Goal: Use online tool/utility: Utilize a website feature to perform a specific function

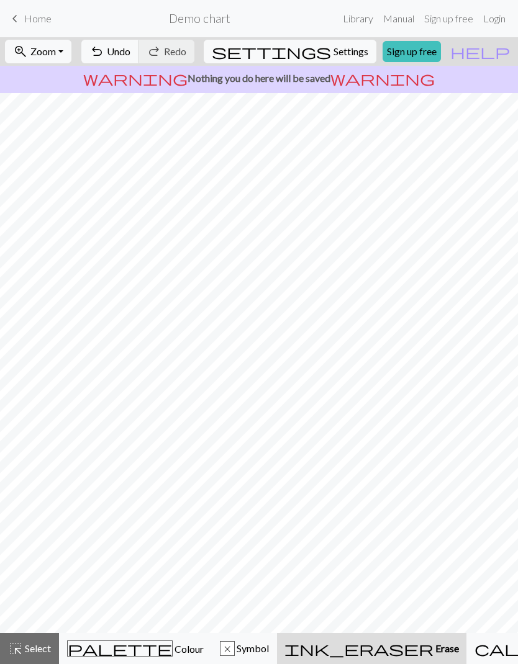
click at [130, 51] on span "Undo" at bounding box center [119, 51] width 24 height 12
click at [173, 644] on span "Colour" at bounding box center [188, 649] width 31 height 12
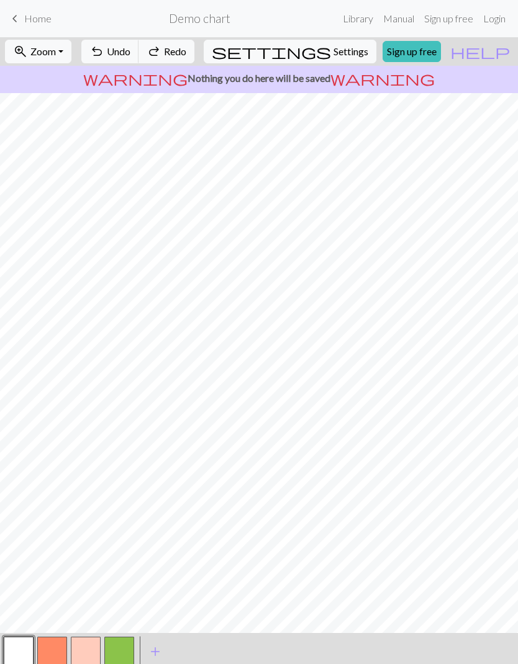
click at [27, 645] on button "button" at bounding box center [19, 652] width 30 height 30
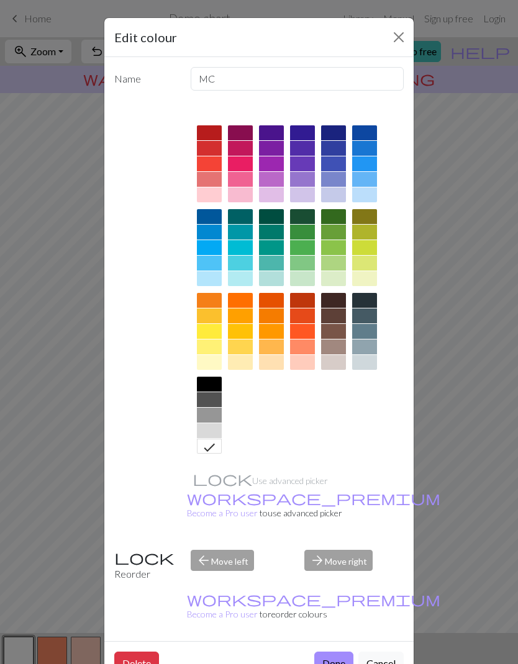
click at [338, 652] on button "Done" at bounding box center [333, 664] width 39 height 24
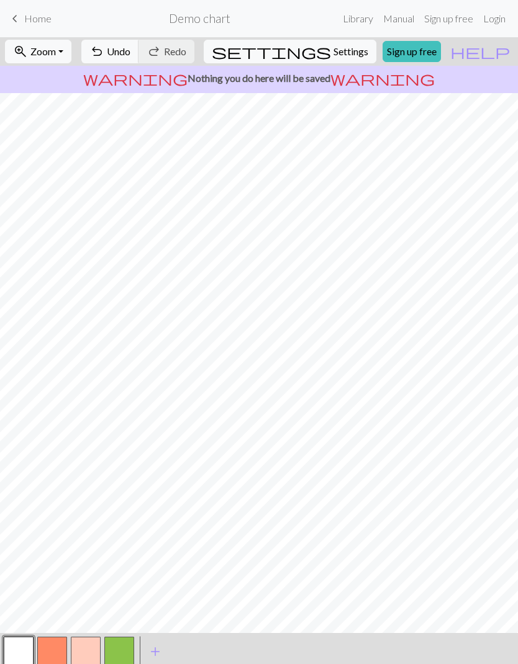
click at [154, 652] on span "add" at bounding box center [155, 651] width 15 height 17
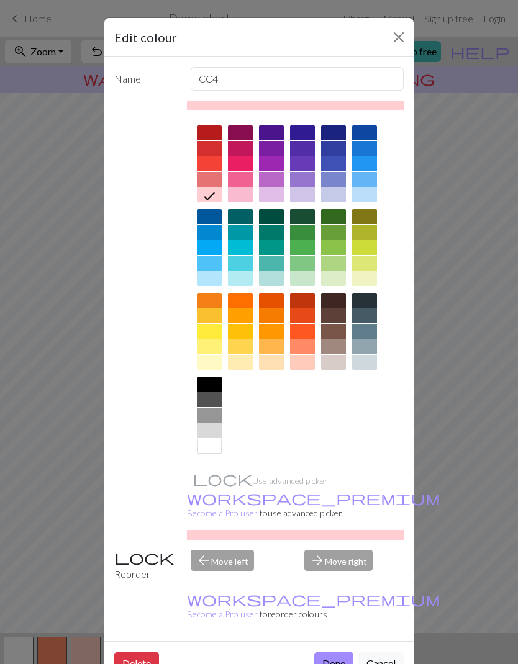
click at [333, 302] on div at bounding box center [333, 300] width 25 height 15
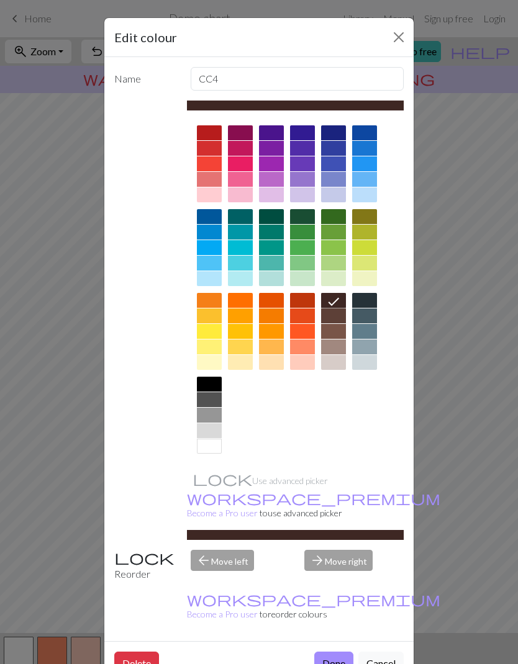
click at [342, 652] on button "Done" at bounding box center [333, 664] width 39 height 24
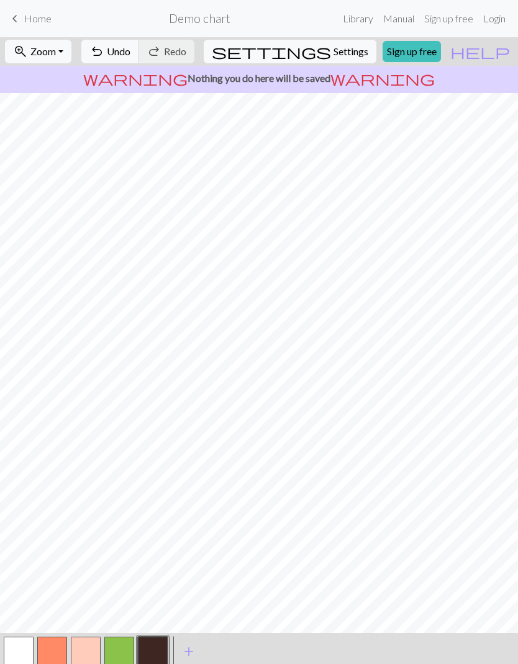
click at [17, 654] on button "button" at bounding box center [19, 652] width 30 height 30
click at [154, 651] on button "button" at bounding box center [153, 652] width 30 height 30
click at [26, 652] on button "button" at bounding box center [19, 652] width 30 height 30
click at [156, 650] on button "button" at bounding box center [153, 652] width 30 height 30
click at [16, 654] on button "button" at bounding box center [19, 652] width 30 height 30
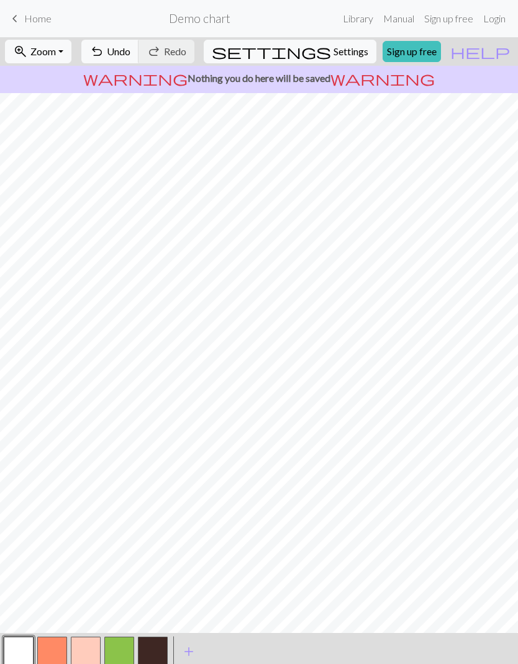
click at [152, 651] on button "button" at bounding box center [153, 652] width 30 height 30
click at [151, 651] on button "button" at bounding box center [153, 652] width 30 height 30
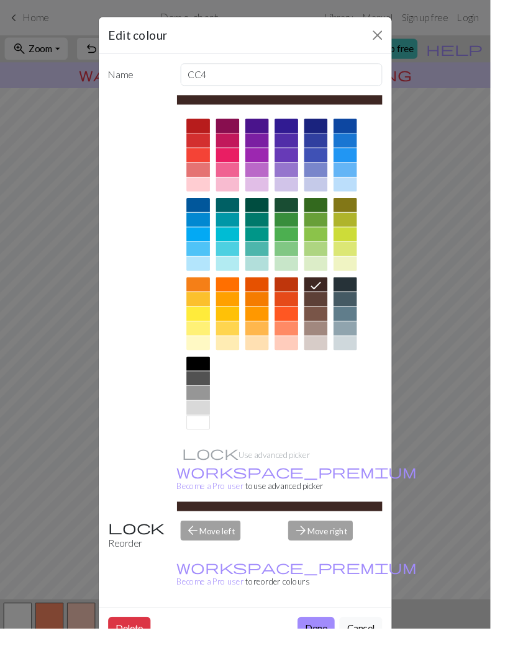
click at [60, 599] on div "Edit colour Name CC4 Use advanced picker workspace_premium Become a Pro user to…" at bounding box center [259, 332] width 518 height 664
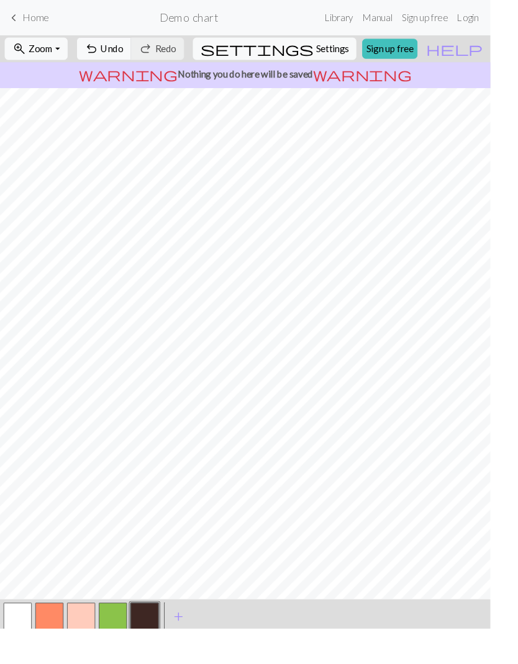
click at [23, 660] on button "button" at bounding box center [19, 652] width 30 height 30
click at [153, 650] on button "button" at bounding box center [153, 652] width 30 height 30
click at [189, 659] on span "add" at bounding box center [188, 651] width 15 height 17
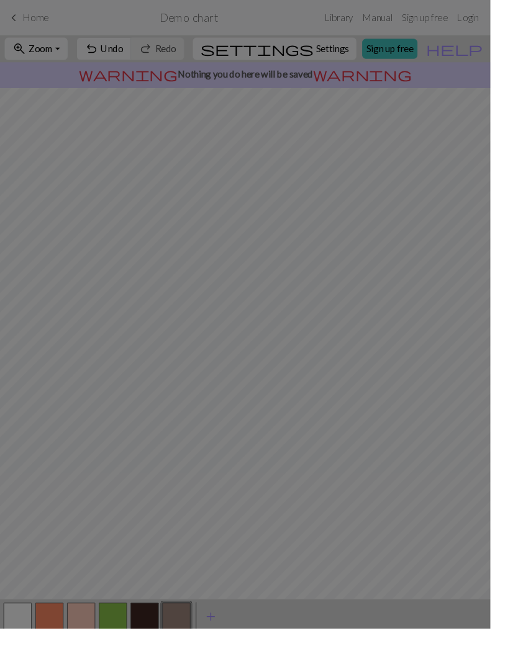
click at [194, 652] on div "Edit colour Name CC5 Use advanced picker workspace_premium Become a Pro user to…" at bounding box center [259, 332] width 518 height 664
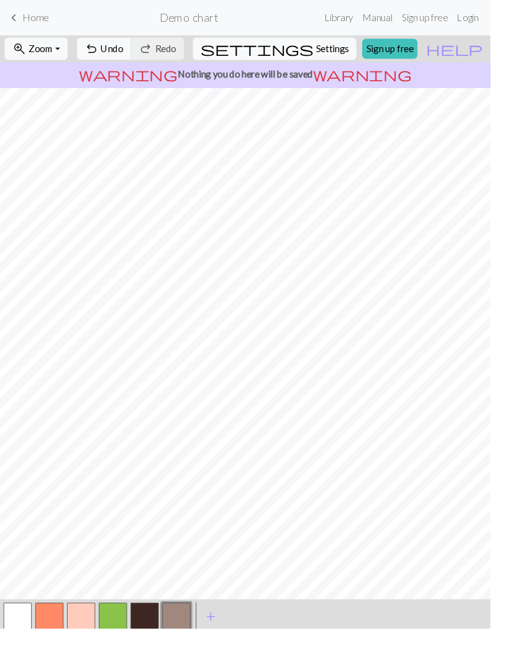
click at [190, 651] on button "button" at bounding box center [186, 652] width 30 height 30
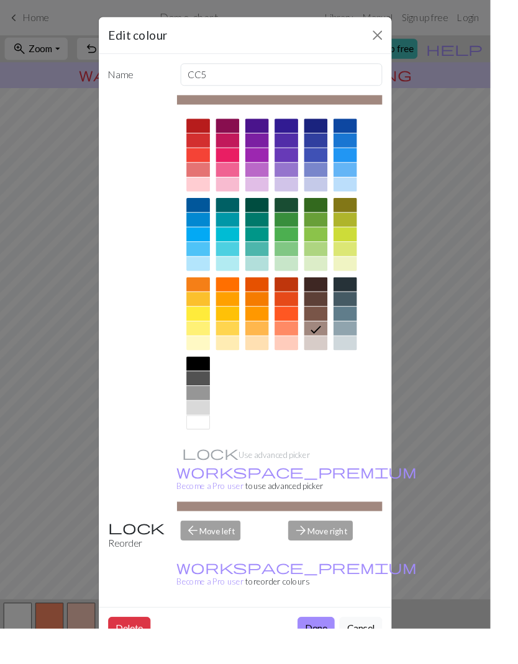
click at [222, 388] on div at bounding box center [209, 384] width 25 height 15
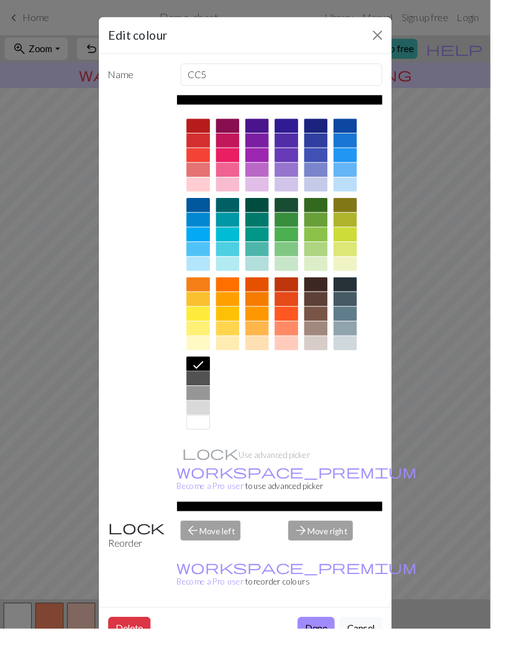
click at [346, 652] on button "Done" at bounding box center [333, 664] width 39 height 24
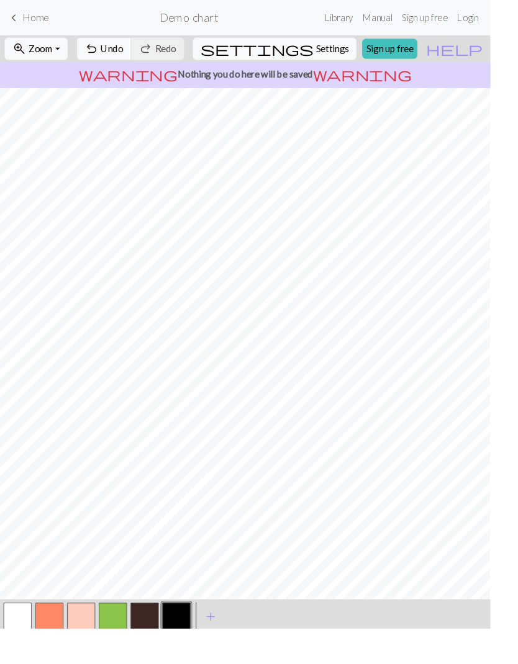
click at [156, 651] on button "button" at bounding box center [153, 652] width 30 height 30
click at [188, 658] on button "button" at bounding box center [186, 652] width 30 height 30
click at [27, 651] on button "button" at bounding box center [19, 652] width 30 height 30
click at [15, 655] on button "button" at bounding box center [19, 652] width 30 height 30
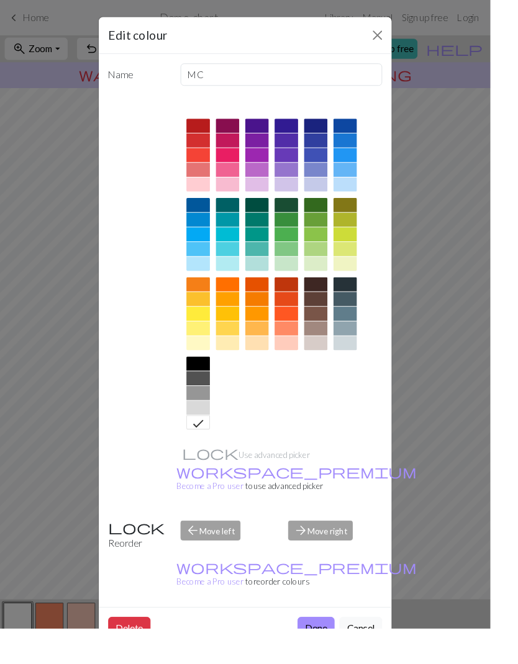
click at [409, 32] on button "Close" at bounding box center [399, 37] width 20 height 20
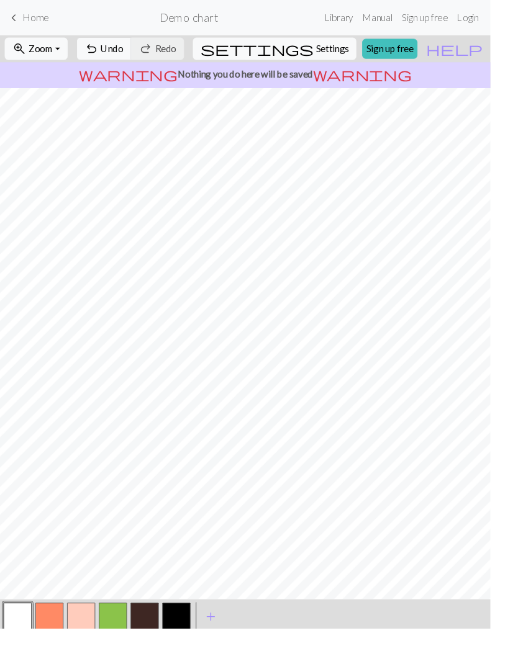
click at [413, 39] on div "zoom_in Zoom Zoom Fit all Fit width Fit height 50% 100% 150% 200% undo Undo Und…" at bounding box center [221, 51] width 442 height 29
click at [224, 655] on span "add" at bounding box center [222, 651] width 15 height 17
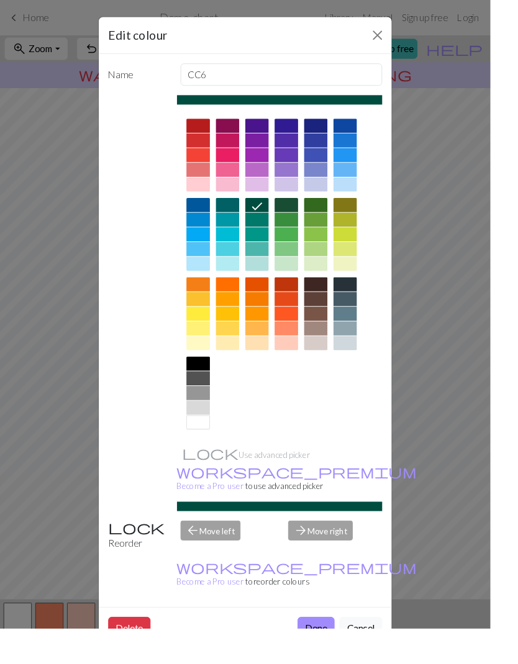
click at [369, 550] on div "arrow_forward Move right" at bounding box center [354, 566] width 114 height 32
click at [365, 550] on div "arrow_forward Move right" at bounding box center [354, 566] width 114 height 32
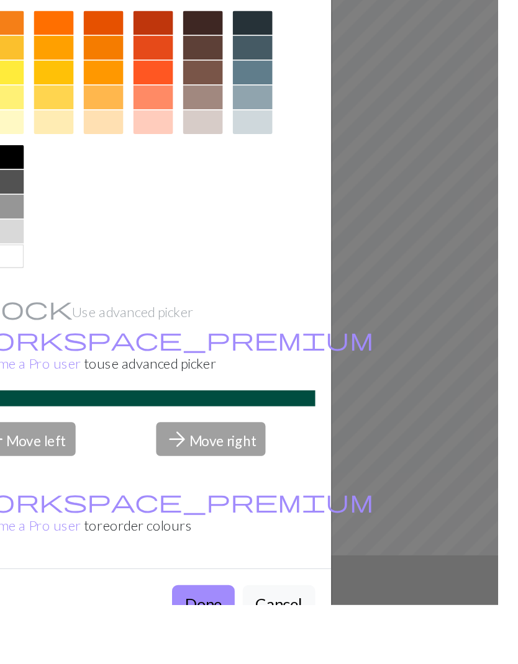
scroll to position [37, 12]
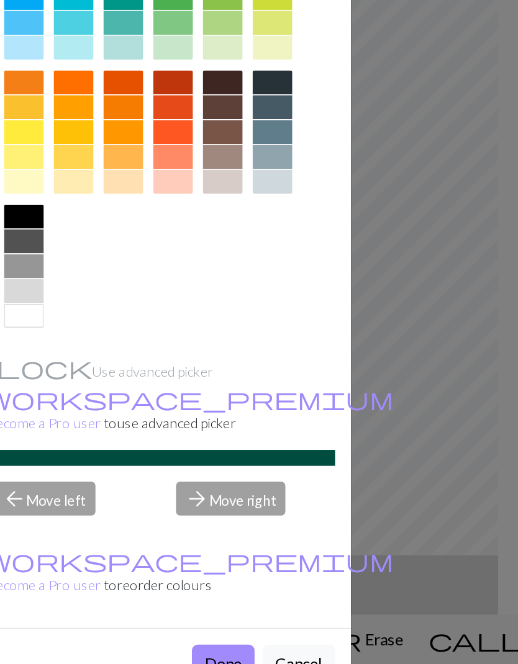
click at [314, 652] on button "Done" at bounding box center [333, 664] width 39 height 24
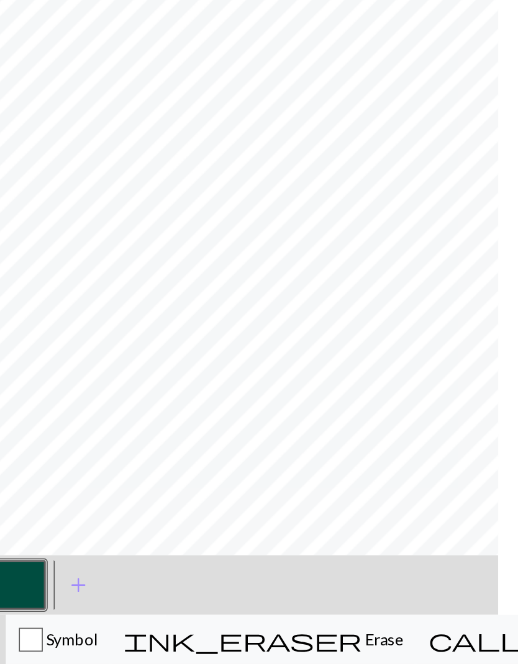
scroll to position [31, 0]
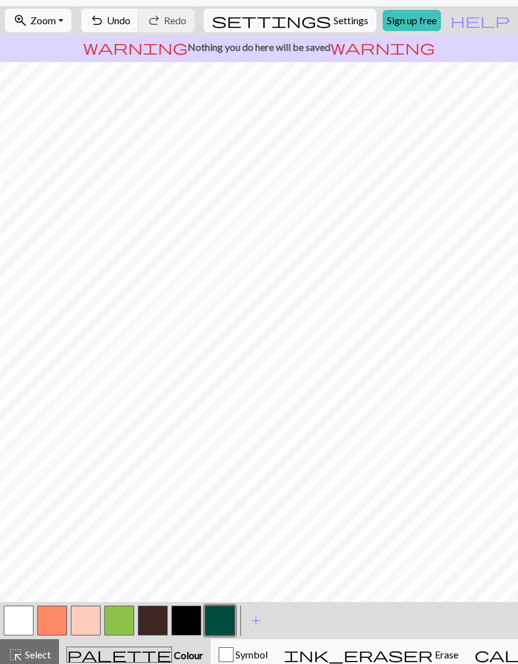
click at [254, 620] on span "add" at bounding box center [255, 620] width 15 height 17
click at [248, 623] on button "button" at bounding box center [253, 621] width 30 height 30
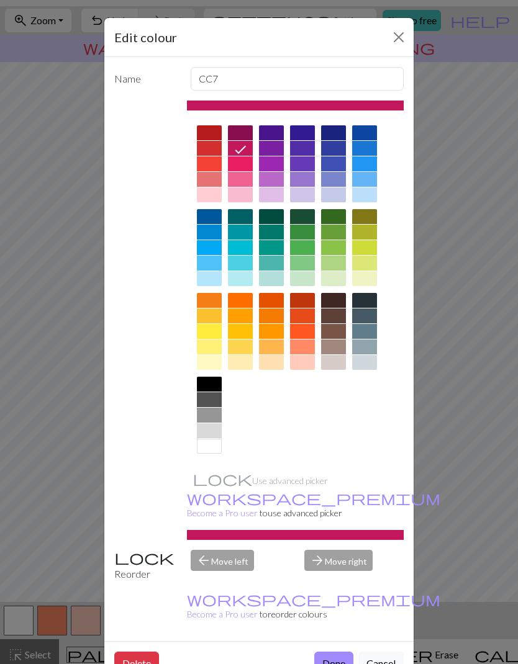
click at [274, 347] on div at bounding box center [271, 347] width 25 height 15
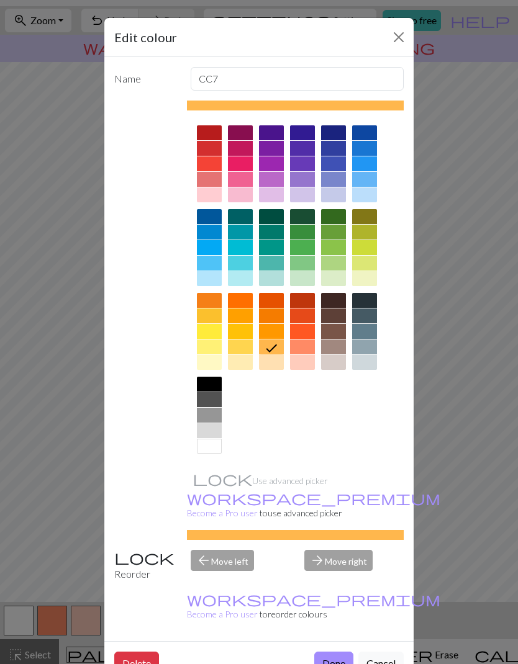
click at [335, 652] on button "Done" at bounding box center [333, 664] width 39 height 24
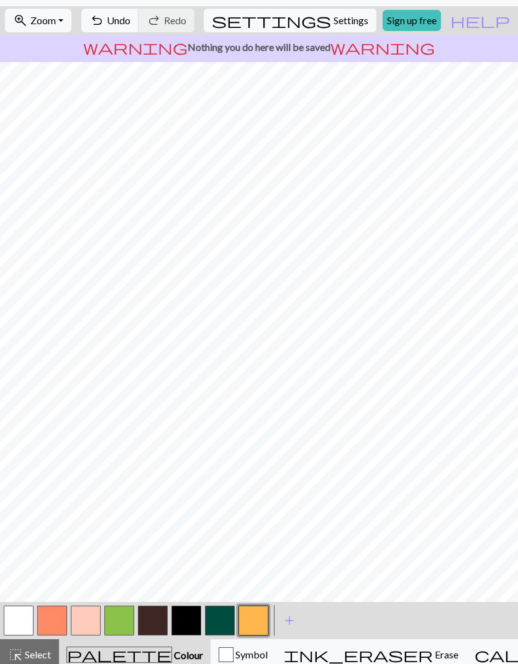
click at [256, 624] on button "button" at bounding box center [253, 621] width 30 height 30
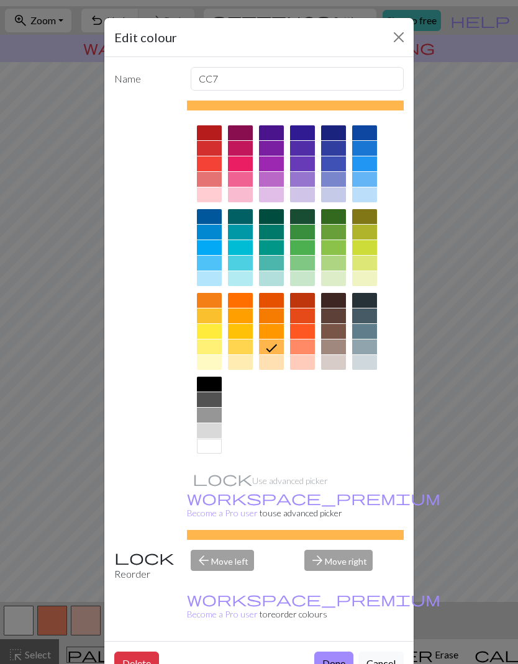
click at [265, 484] on div "Use advanced picker workspace_premium Become a Pro user to use advanced picker" at bounding box center [295, 321] width 217 height 440
click at [206, 550] on div "arrow_back Move left" at bounding box center [240, 566] width 114 height 32
click at [340, 550] on div "arrow_forward Move right" at bounding box center [354, 566] width 114 height 32
click at [336, 652] on button "Done" at bounding box center [333, 664] width 39 height 24
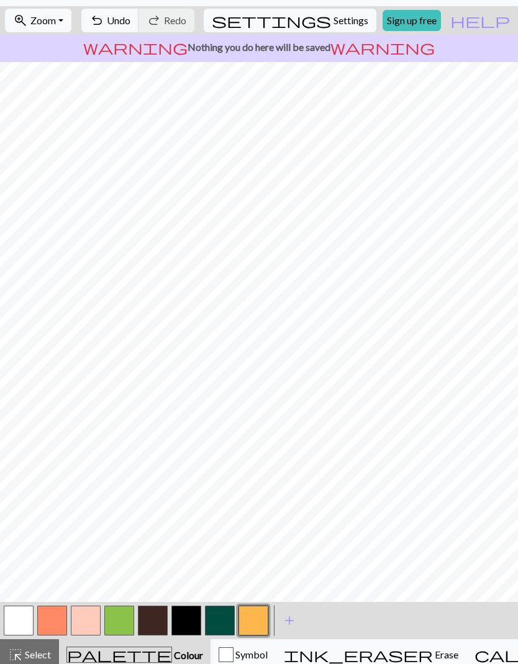
click at [217, 622] on button "button" at bounding box center [220, 621] width 30 height 30
click at [224, 619] on button "button" at bounding box center [220, 621] width 30 height 30
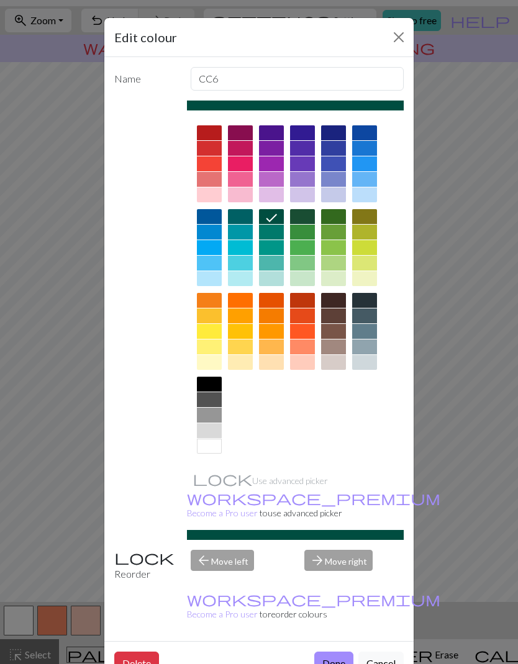
click at [337, 334] on div at bounding box center [333, 331] width 25 height 15
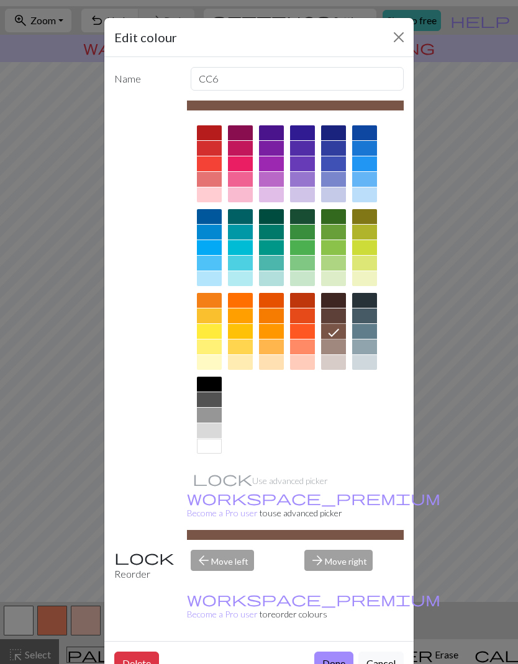
click at [341, 652] on button "Done" at bounding box center [333, 664] width 39 height 24
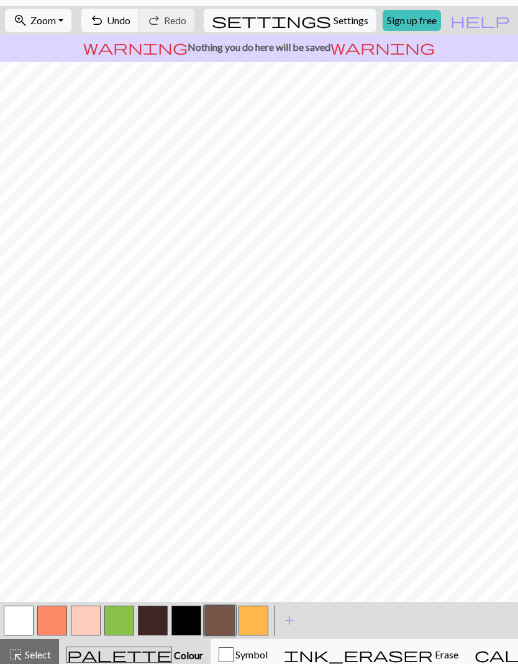
click at [247, 627] on button "button" at bounding box center [253, 621] width 30 height 30
click at [226, 615] on button "button" at bounding box center [220, 621] width 30 height 30
click at [155, 611] on button "button" at bounding box center [153, 621] width 30 height 30
click at [225, 623] on button "button" at bounding box center [220, 621] width 30 height 30
click at [155, 623] on button "button" at bounding box center [153, 621] width 30 height 30
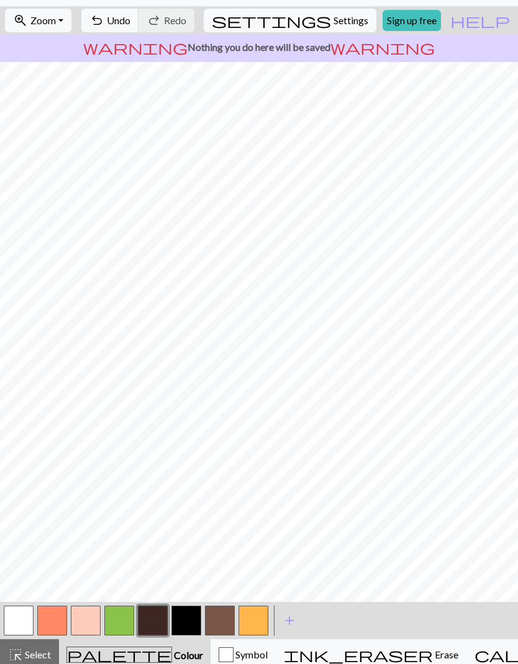
click at [260, 615] on button "button" at bounding box center [253, 621] width 30 height 30
click at [230, 618] on button "button" at bounding box center [220, 621] width 30 height 30
click at [253, 623] on button "button" at bounding box center [253, 621] width 30 height 30
click at [224, 624] on button "button" at bounding box center [220, 621] width 30 height 30
click at [288, 622] on span "add" at bounding box center [289, 620] width 15 height 17
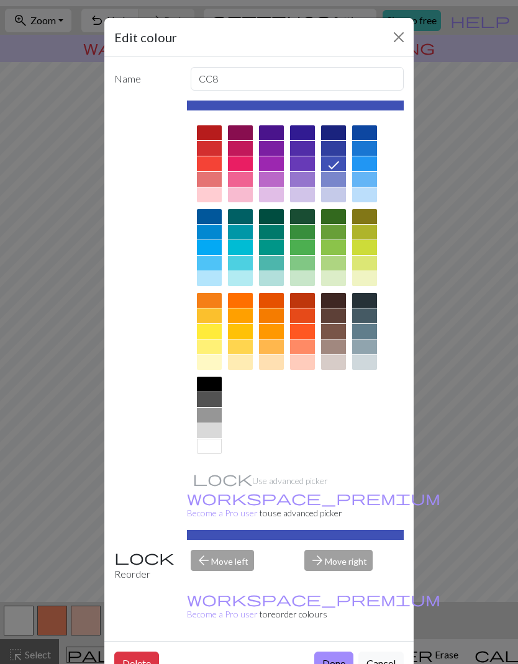
click at [215, 428] on div at bounding box center [209, 431] width 25 height 15
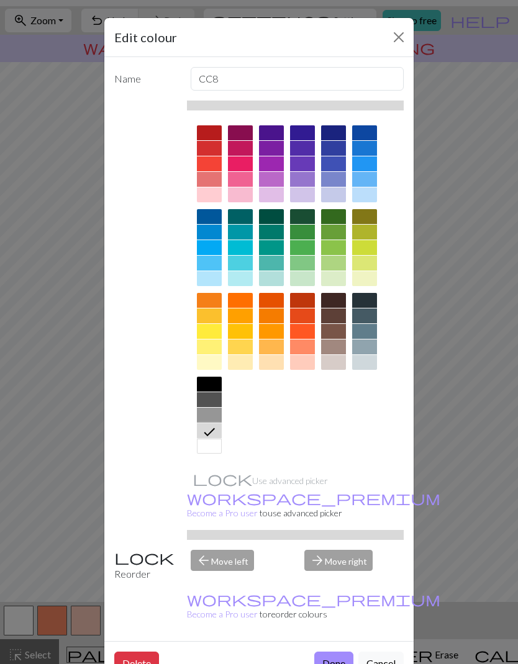
click at [338, 652] on button "Done" at bounding box center [333, 664] width 39 height 24
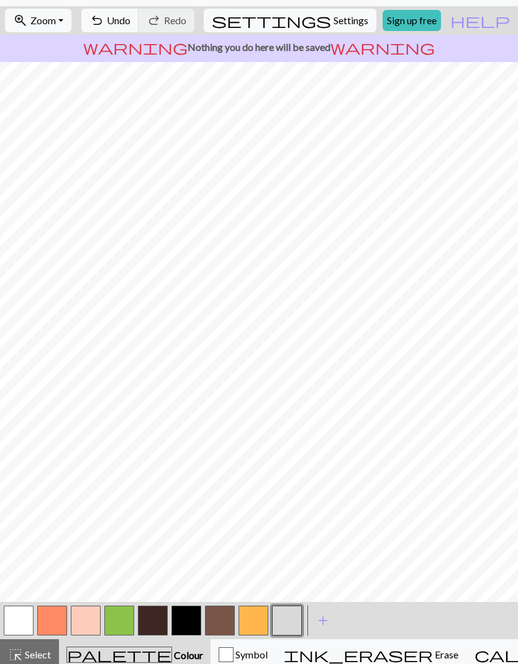
click at [194, 621] on button "button" at bounding box center [186, 621] width 30 height 30
click at [153, 623] on button "button" at bounding box center [153, 621] width 30 height 30
click at [124, 615] on button "button" at bounding box center [119, 621] width 30 height 30
click at [159, 615] on button "button" at bounding box center [153, 621] width 30 height 30
click at [253, 623] on button "button" at bounding box center [253, 621] width 30 height 30
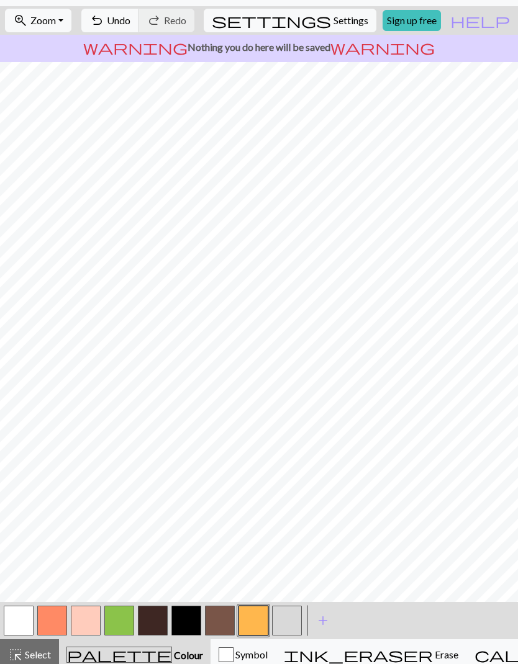
click at [191, 614] on button "button" at bounding box center [186, 621] width 30 height 30
click at [291, 619] on button "button" at bounding box center [287, 621] width 30 height 30
click at [190, 621] on button "button" at bounding box center [186, 621] width 30 height 30
click at [301, 626] on button "button" at bounding box center [287, 621] width 30 height 30
click at [223, 620] on button "button" at bounding box center [220, 621] width 30 height 30
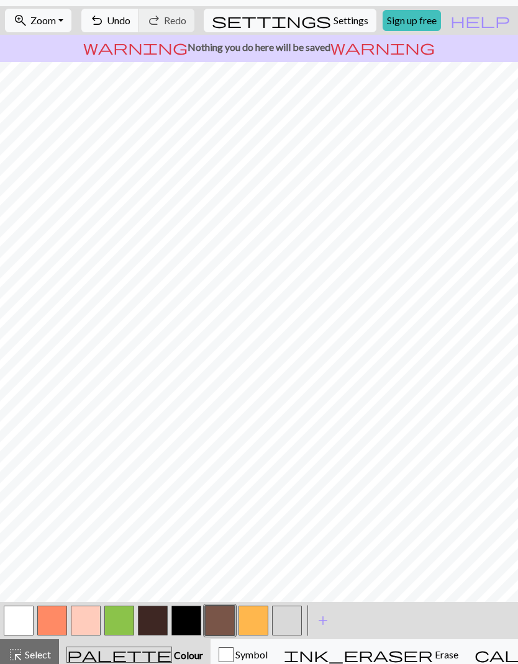
click at [187, 625] on button "button" at bounding box center [186, 621] width 30 height 30
click at [225, 619] on button "button" at bounding box center [220, 621] width 30 height 30
click at [285, 624] on button "button" at bounding box center [287, 621] width 30 height 30
click at [260, 625] on button "button" at bounding box center [253, 621] width 30 height 30
click at [292, 623] on button "button" at bounding box center [287, 621] width 30 height 30
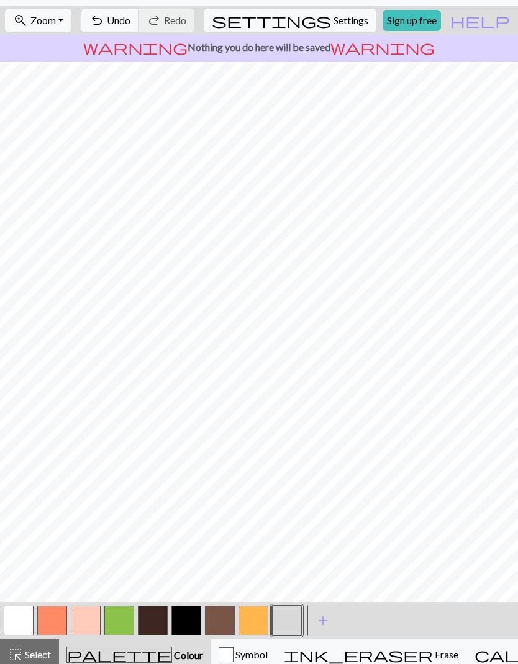
click at [255, 617] on button "button" at bounding box center [253, 621] width 30 height 30
click at [282, 625] on button "button" at bounding box center [287, 621] width 30 height 30
click at [189, 614] on button "button" at bounding box center [186, 621] width 30 height 30
click at [219, 625] on button "button" at bounding box center [220, 621] width 30 height 30
click at [155, 617] on button "button" at bounding box center [153, 621] width 30 height 30
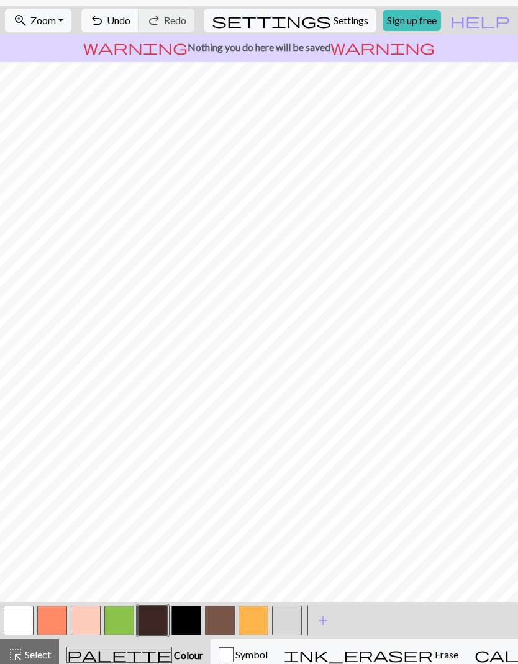
click at [224, 620] on button "button" at bounding box center [220, 621] width 30 height 30
click at [256, 625] on button "button" at bounding box center [253, 621] width 30 height 30
click at [210, 622] on button "button" at bounding box center [220, 621] width 30 height 30
click at [252, 627] on button "button" at bounding box center [253, 621] width 30 height 30
click at [213, 620] on button "button" at bounding box center [220, 621] width 30 height 30
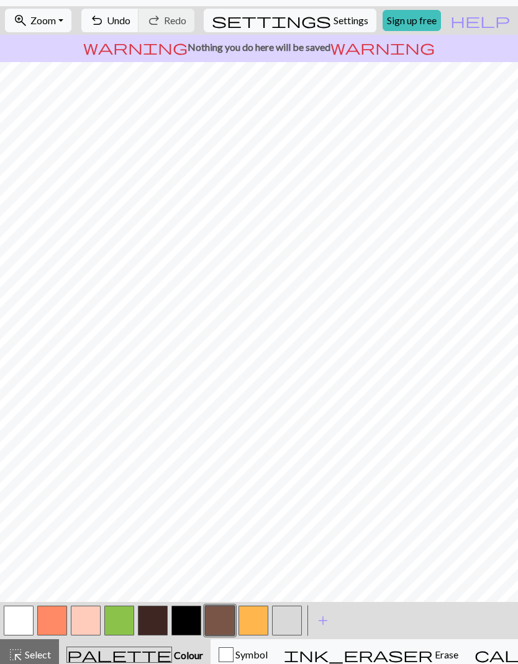
click at [286, 627] on button "button" at bounding box center [287, 621] width 30 height 30
click at [186, 619] on button "button" at bounding box center [186, 621] width 30 height 30
click at [184, 626] on button "button" at bounding box center [186, 621] width 30 height 30
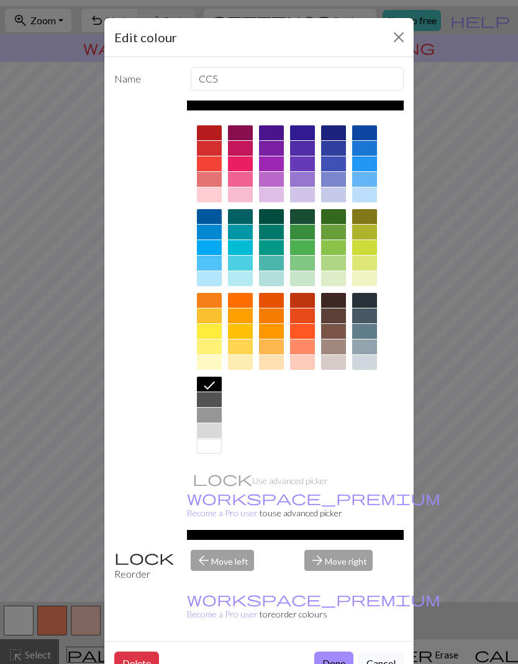
click at [404, 42] on button "Close" at bounding box center [399, 37] width 20 height 20
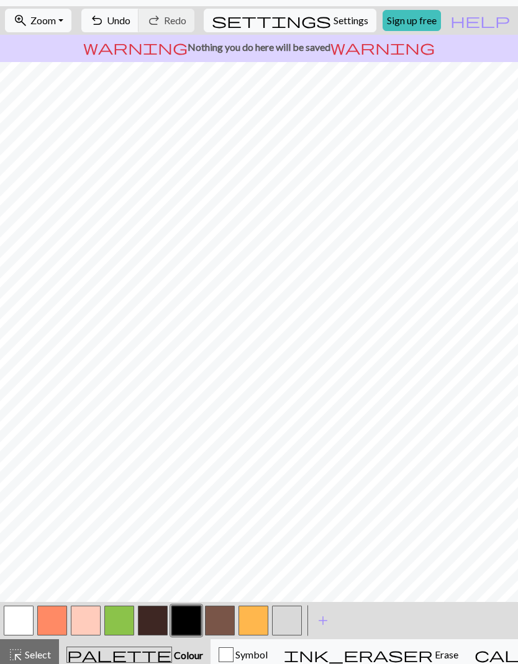
click at [154, 619] on button "button" at bounding box center [153, 621] width 30 height 30
click at [261, 620] on button "button" at bounding box center [253, 621] width 30 height 30
click at [296, 619] on button "button" at bounding box center [287, 621] width 30 height 30
click at [184, 625] on button "button" at bounding box center [186, 621] width 30 height 30
click at [297, 619] on button "button" at bounding box center [287, 621] width 30 height 30
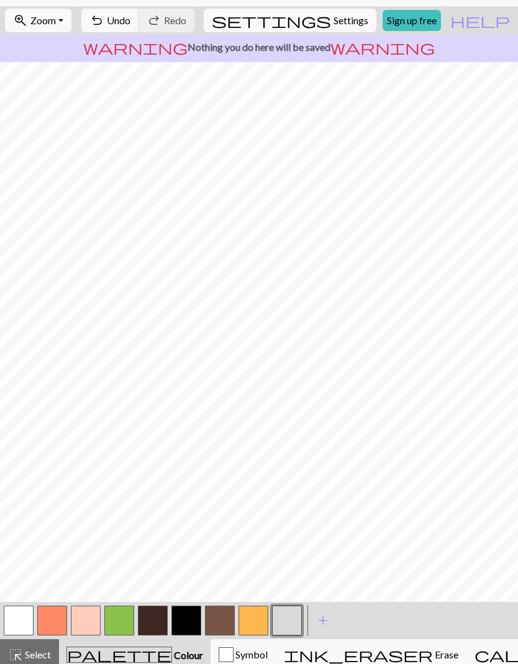
click at [189, 627] on button "button" at bounding box center [186, 621] width 30 height 30
click at [289, 626] on button "button" at bounding box center [287, 621] width 30 height 30
click at [189, 628] on button "button" at bounding box center [186, 621] width 30 height 30
click at [183, 626] on button "button" at bounding box center [186, 621] width 30 height 30
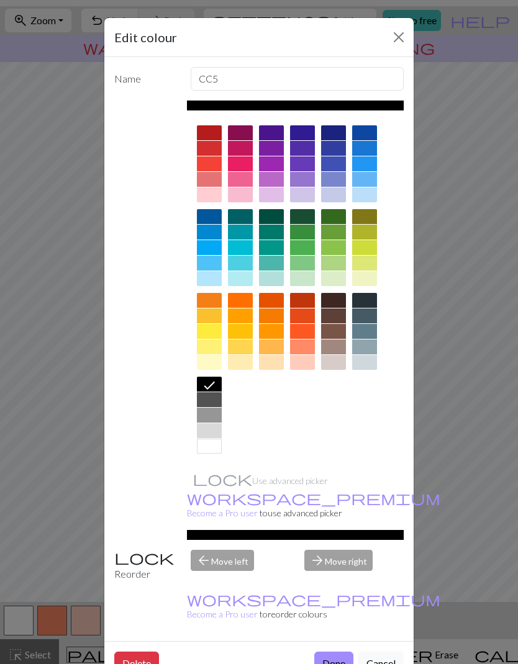
click at [341, 652] on button "Done" at bounding box center [333, 664] width 39 height 24
